Goal: Find specific page/section: Find specific page/section

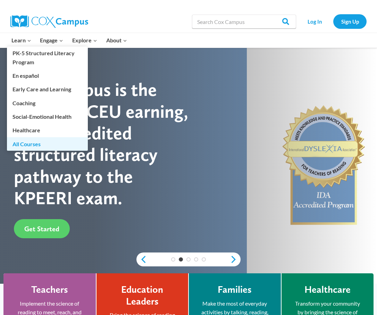
click at [18, 141] on link "All Courses" at bounding box center [47, 143] width 81 height 13
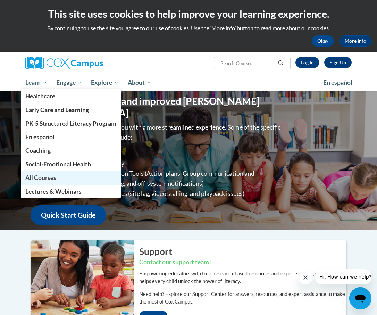
click at [38, 179] on span "All Courses" at bounding box center [40, 177] width 31 height 7
